Goal: Information Seeking & Learning: Learn about a topic

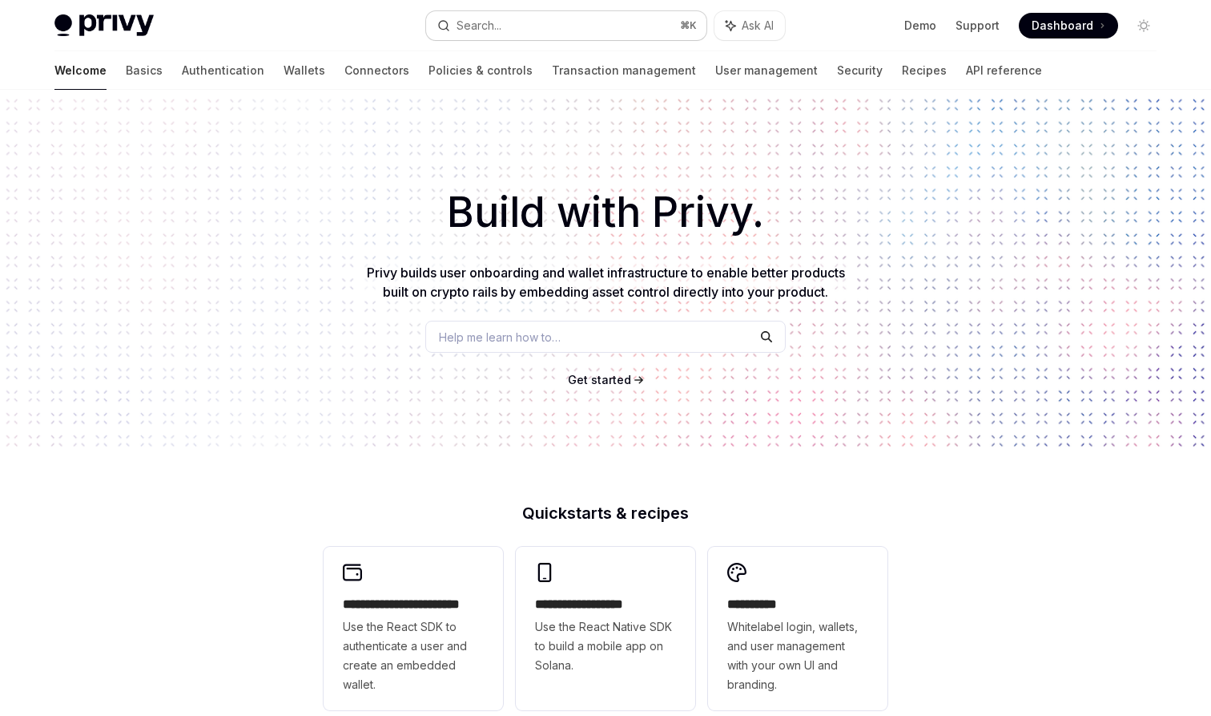
click at [551, 22] on button "Search... ⌘ K" at bounding box center [566, 25] width 280 height 29
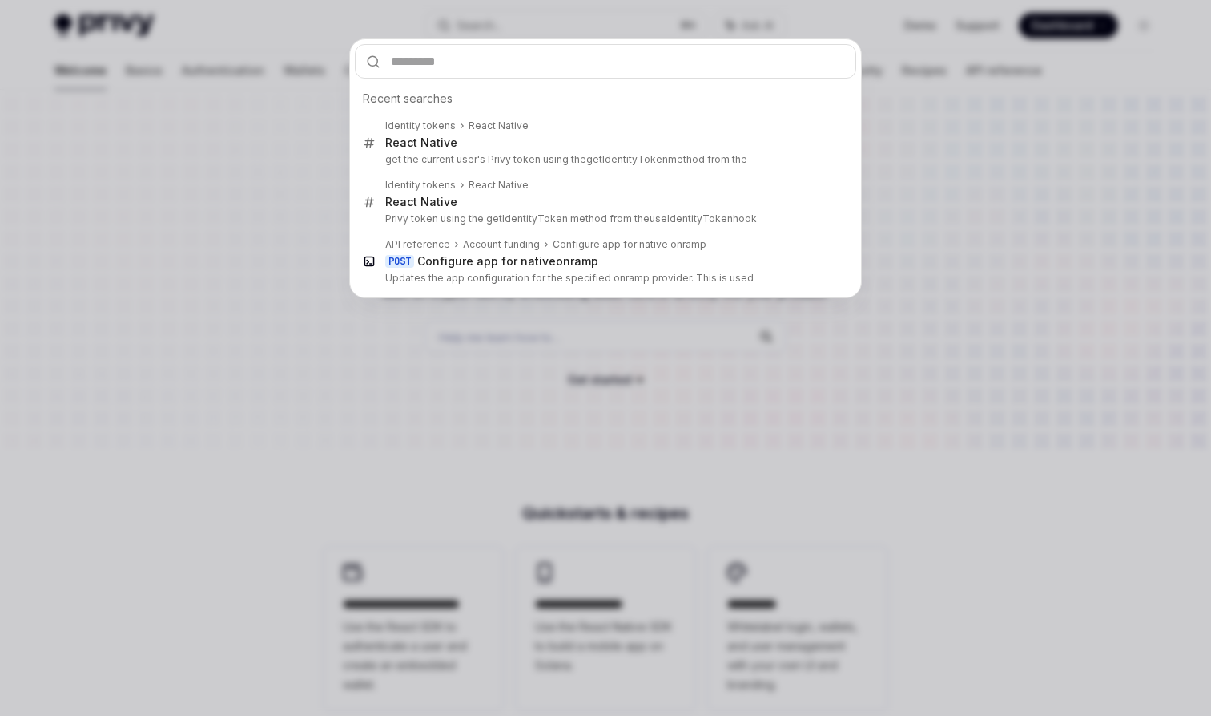
click at [268, 160] on div "Recent searches Identity tokens React Native React Native get the current user'…" at bounding box center [605, 358] width 1211 height 716
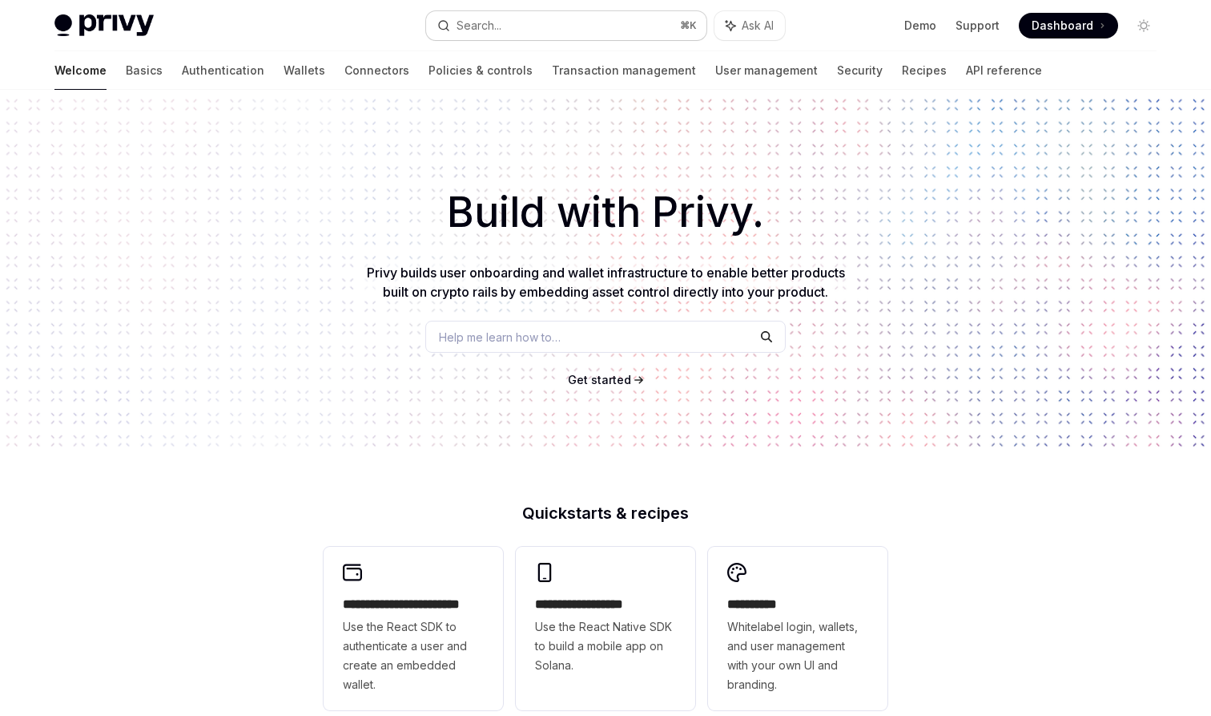
click at [502, 16] on div "Search..." at bounding box center [479, 25] width 45 height 19
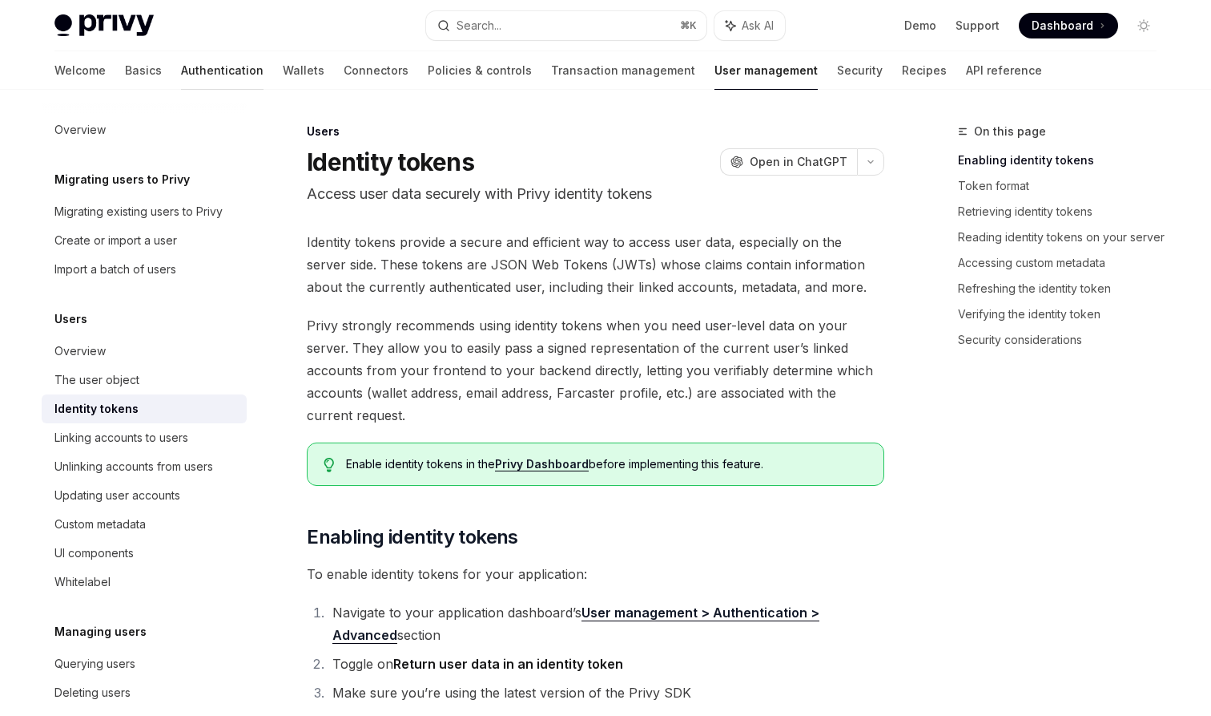
click at [181, 75] on link "Authentication" at bounding box center [222, 70] width 83 height 38
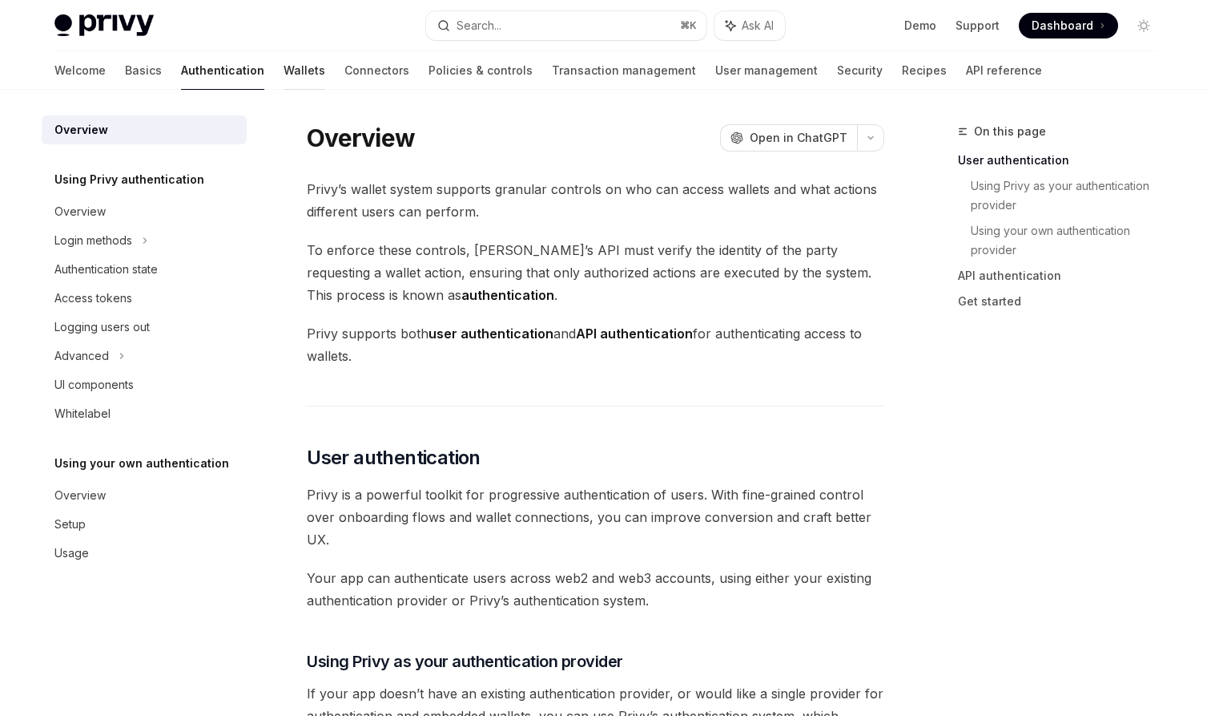
click at [284, 79] on link "Wallets" at bounding box center [305, 70] width 42 height 38
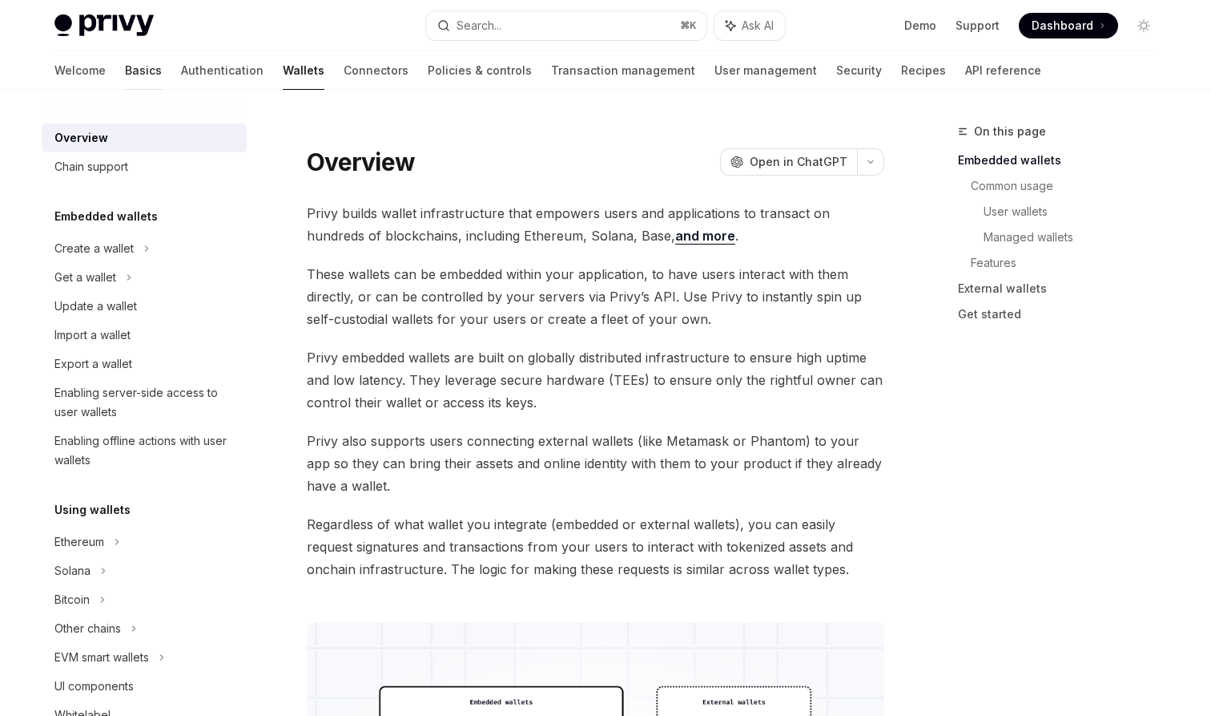
click at [125, 62] on link "Basics" at bounding box center [143, 70] width 37 height 38
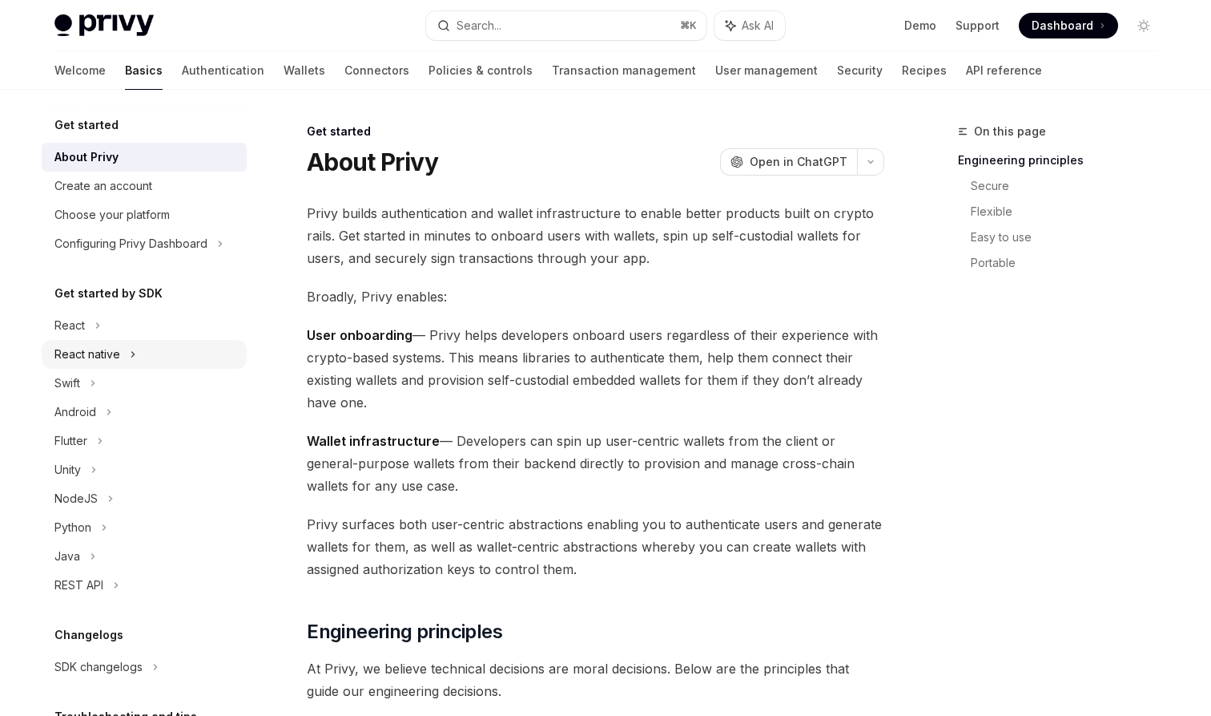
click at [119, 350] on div "React native" at bounding box center [87, 354] width 66 height 19
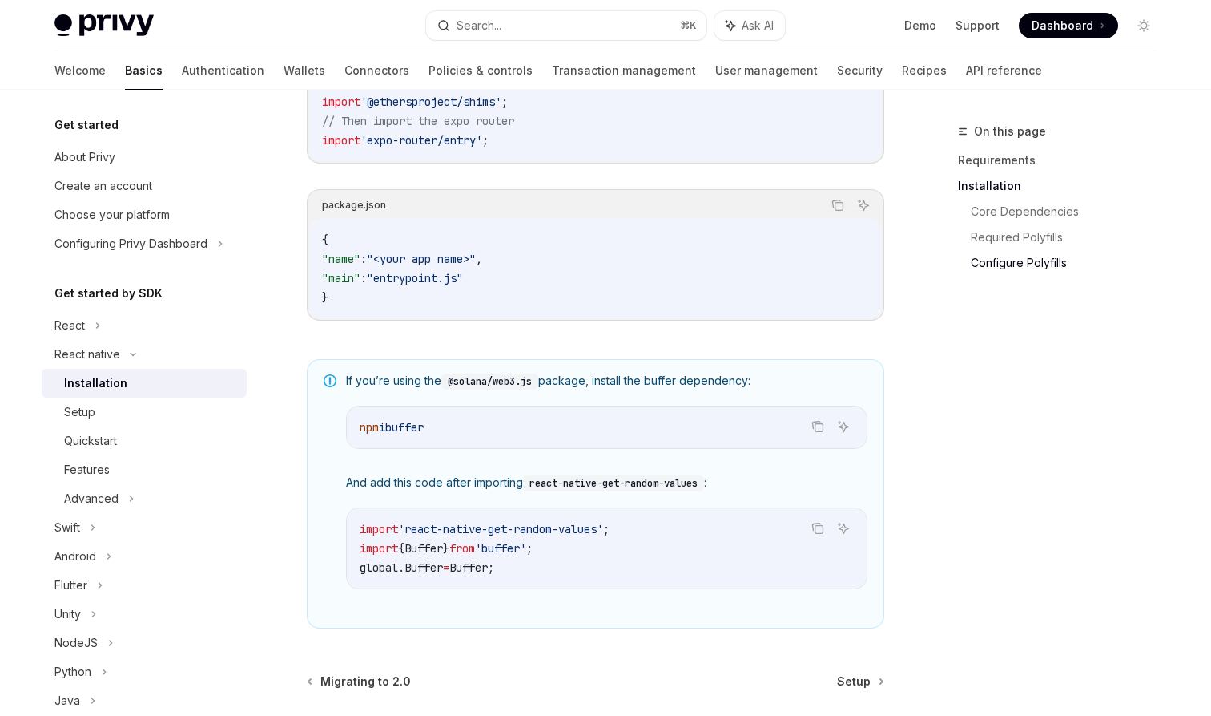
scroll to position [1112, 0]
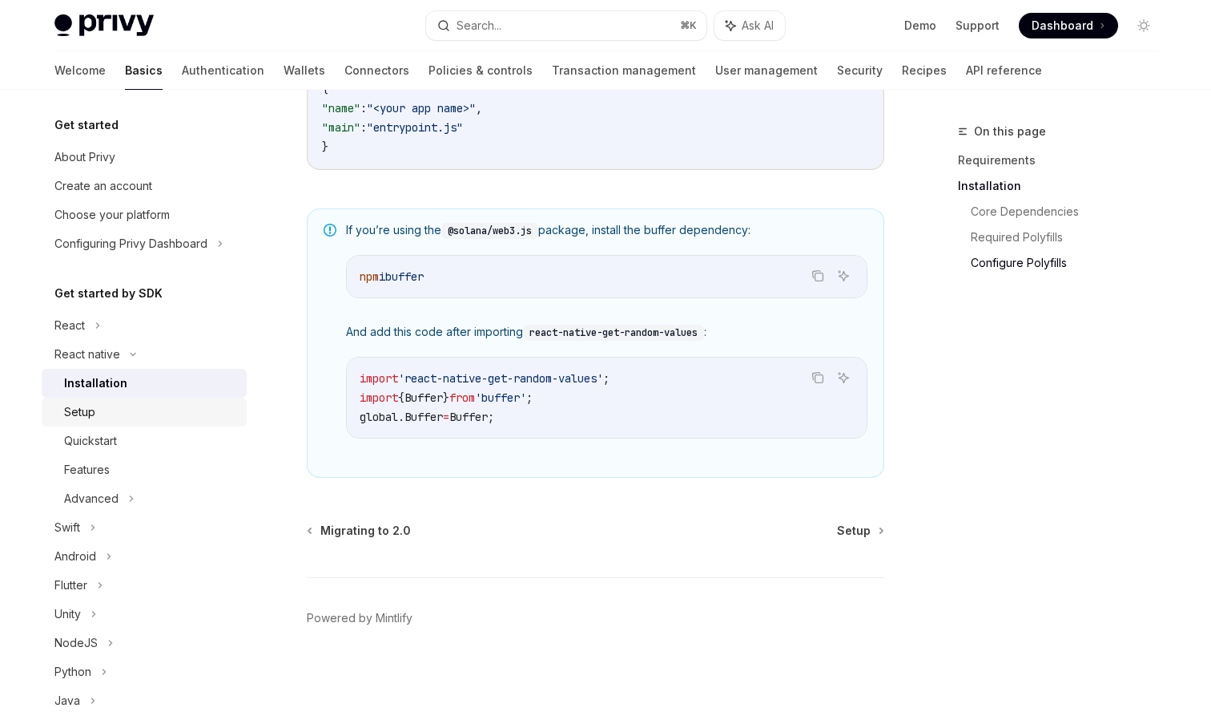
click at [150, 407] on div "Setup" at bounding box center [150, 411] width 173 height 19
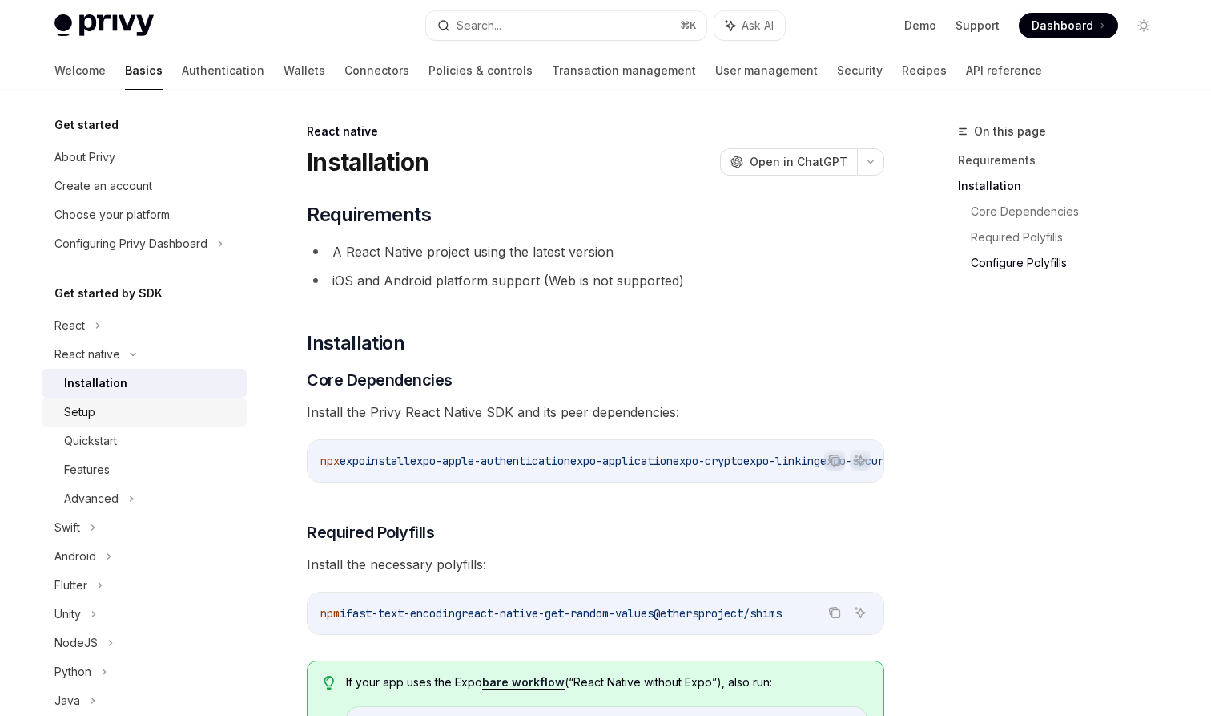
type textarea "*"
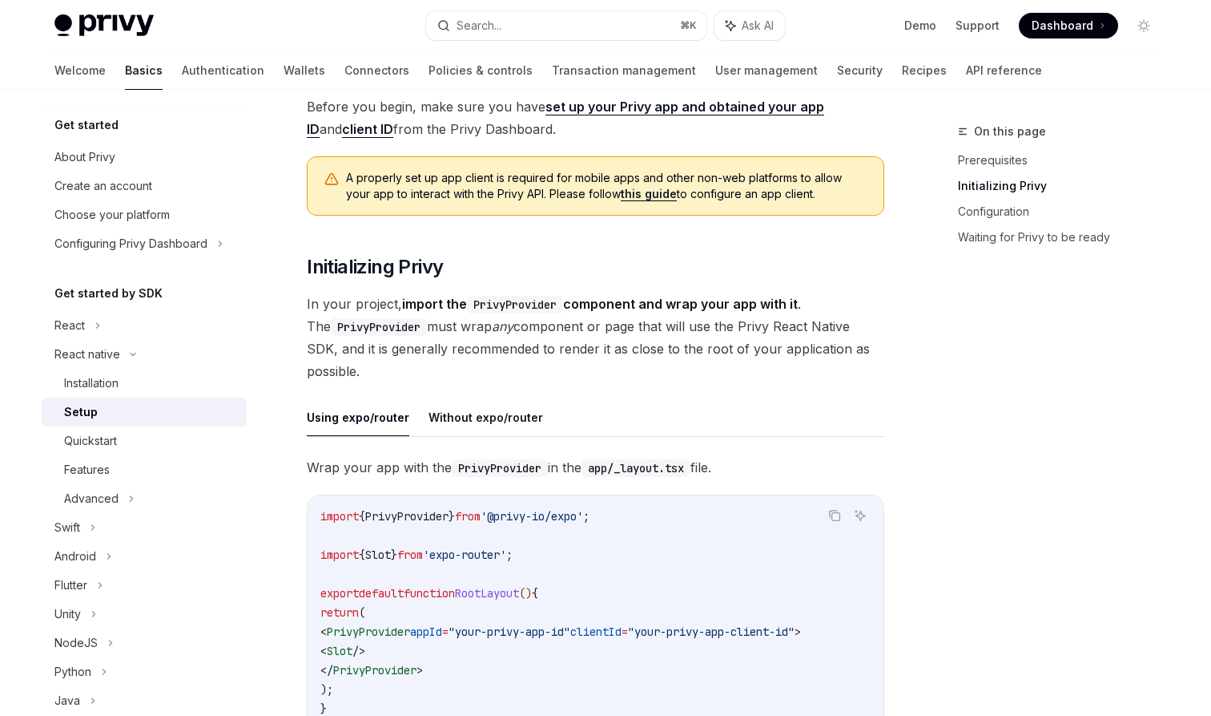
scroll to position [279, 0]
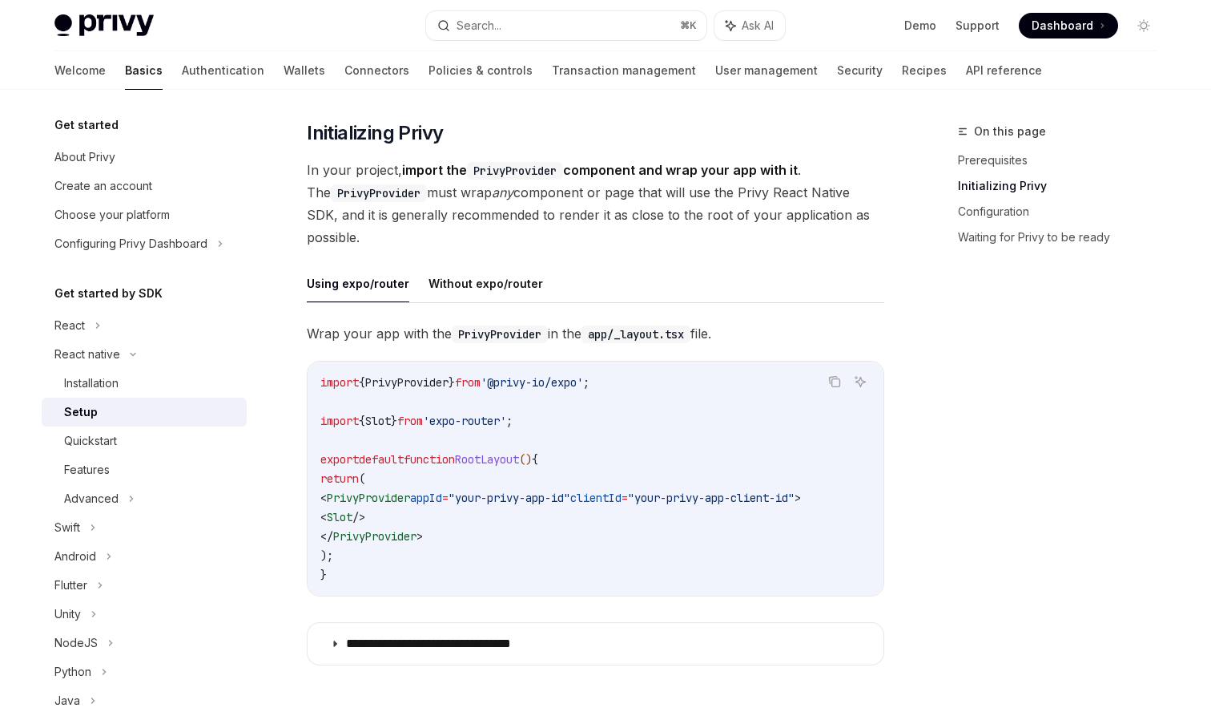
click at [507, 522] on code "import { PrivyProvider } from '@privy-io/expo' ; import { Slot } from 'expo-rou…" at bounding box center [595, 479] width 550 height 212
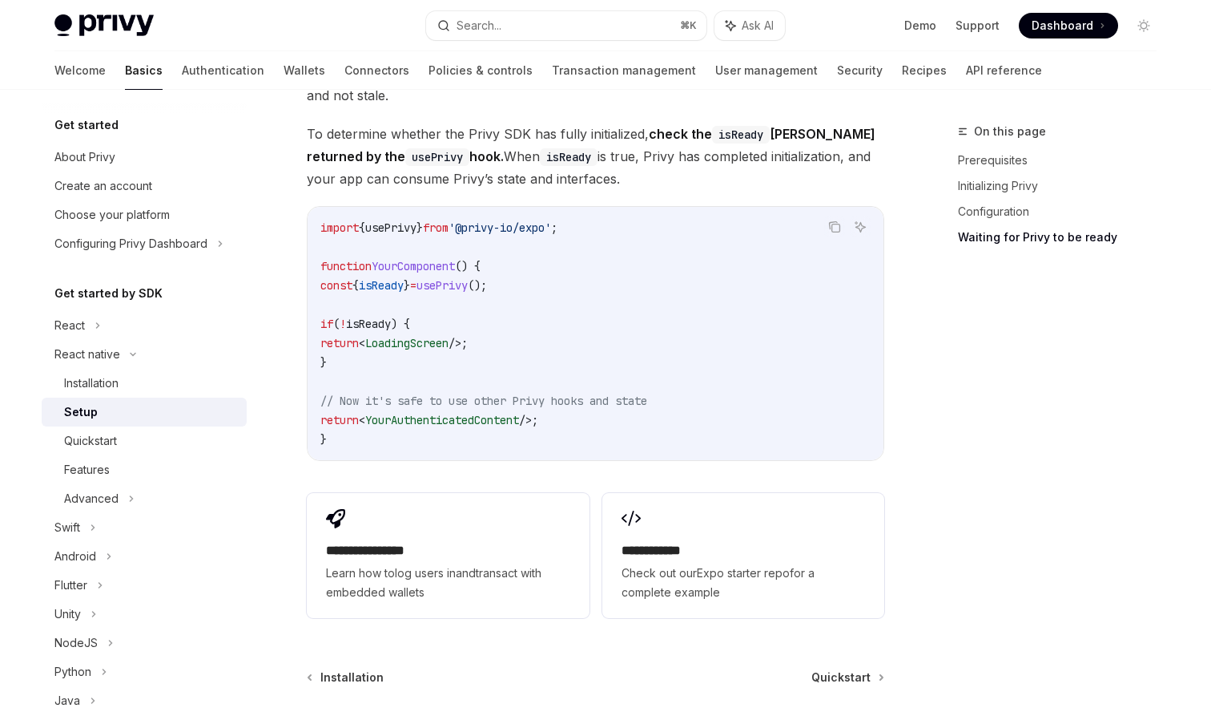
scroll to position [1391, 0]
